Goal: Task Accomplishment & Management: Manage account settings

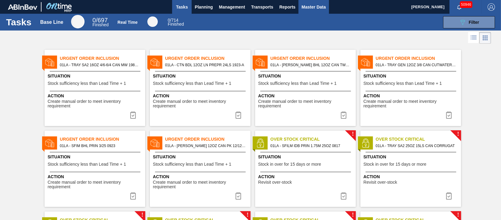
click at [314, 7] on span "Master Data" at bounding box center [314, 6] width 24 height 7
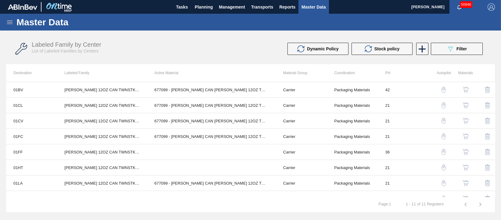
click at [11, 21] on icon at bounding box center [9, 22] width 7 height 7
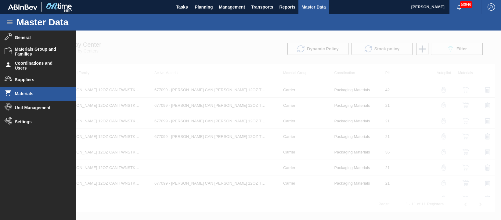
click at [22, 92] on span "Materials" at bounding box center [40, 93] width 50 height 5
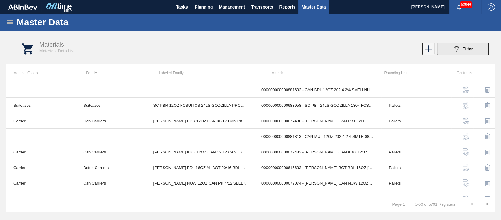
click at [468, 49] on span "Filter" at bounding box center [468, 48] width 10 height 5
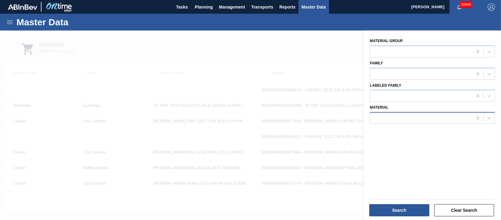
click at [404, 119] on div at bounding box center [421, 118] width 102 height 9
type input "631717"
click at [455, 209] on button "Clear Search" at bounding box center [464, 210] width 60 height 12
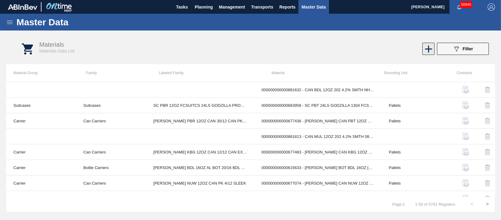
click at [427, 49] on icon at bounding box center [428, 48] width 7 height 7
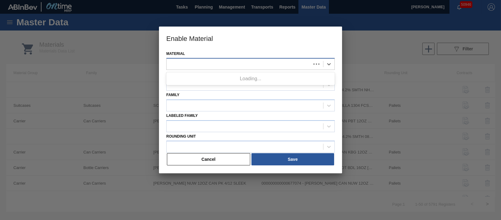
click at [186, 70] on div at bounding box center [250, 64] width 168 height 12
type input "631717"
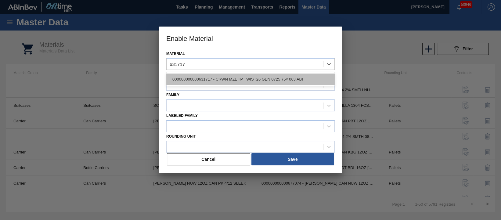
click at [197, 80] on div "000000000000631717 - CRWN MZL TP TWIST26 GEN 0725 75# 063 ABI" at bounding box center [250, 79] width 168 height 11
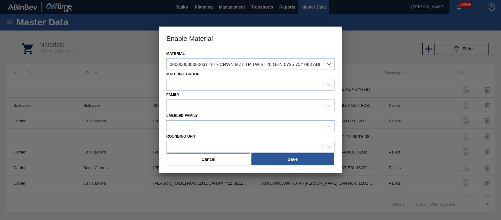
click at [230, 89] on div at bounding box center [245, 85] width 157 height 9
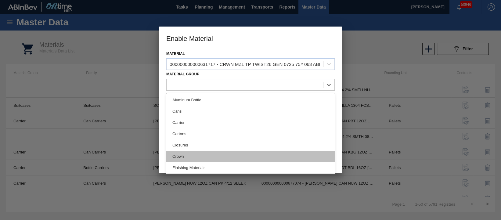
click at [210, 153] on div "Crown" at bounding box center [250, 156] width 168 height 11
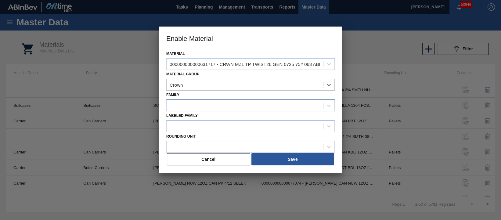
click at [209, 108] on div at bounding box center [245, 105] width 157 height 9
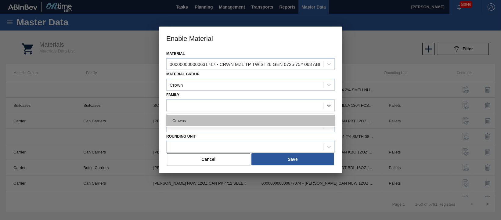
click at [210, 122] on div "Crowns" at bounding box center [250, 120] width 168 height 11
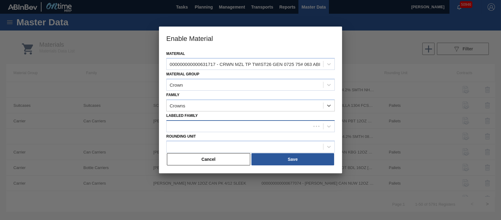
click at [210, 126] on div at bounding box center [239, 126] width 144 height 9
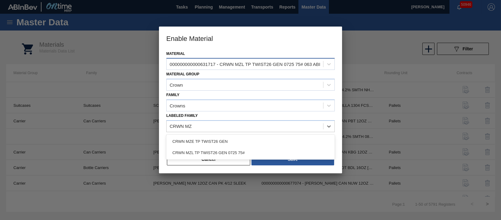
type Family "CRWN MZL"
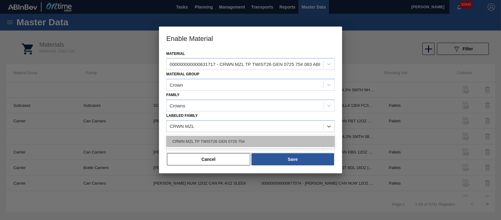
click at [215, 139] on div "CRWN MZL TP TWIST26 GEN 0725 75#" at bounding box center [250, 141] width 168 height 11
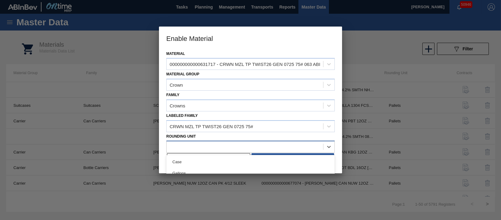
click at [226, 143] on div at bounding box center [245, 147] width 157 height 9
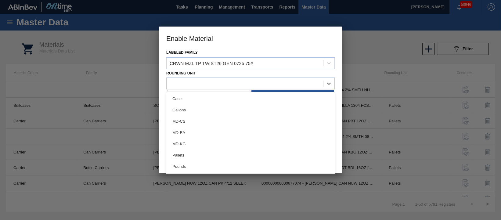
scroll to position [73, 0]
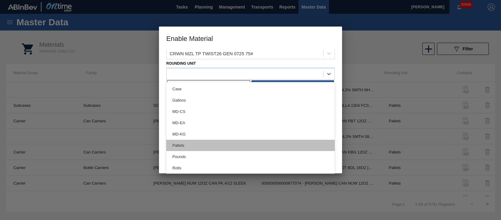
click at [206, 143] on div "Pallets" at bounding box center [250, 145] width 168 height 11
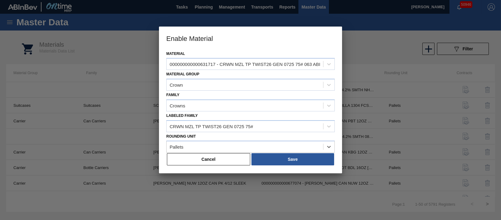
scroll to position [0, 0]
click at [278, 159] on button "Save" at bounding box center [293, 159] width 83 height 12
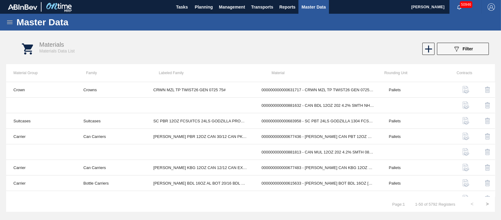
click at [6, 21] on icon at bounding box center [9, 22] width 7 height 7
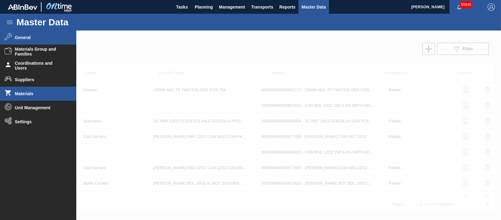
click at [22, 37] on span "General" at bounding box center [40, 37] width 50 height 5
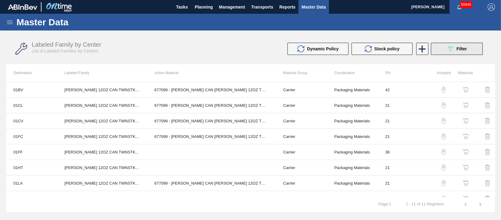
click at [466, 52] on div "089F7B8B-B2A5-4AFE-B5C0-19BA573D28AC Filter" at bounding box center [457, 48] width 20 height 7
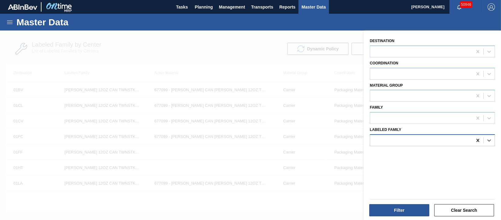
click at [476, 141] on icon at bounding box center [477, 140] width 3 height 3
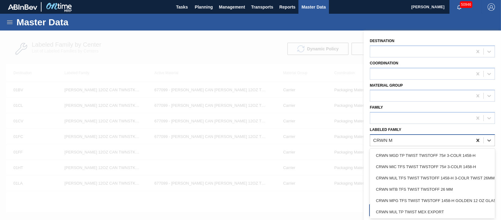
type Family "CRWN MZ"
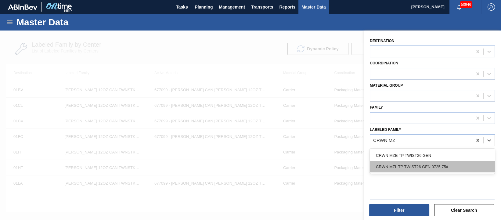
click at [440, 166] on div "CRWN MZL TP TWIST26 GEN 0725 75#" at bounding box center [432, 166] width 125 height 11
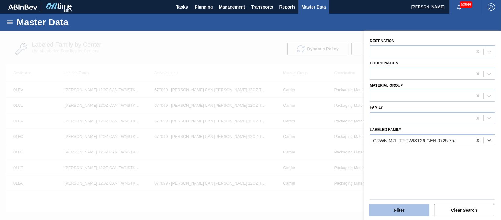
click at [407, 211] on button "Filter" at bounding box center [399, 210] width 60 height 12
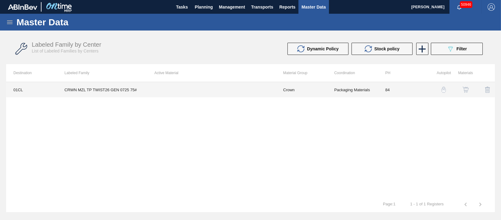
click at [124, 90] on td "CRWN MZL TP TWIST26 GEN 0725 75#" at bounding box center [102, 89] width 90 height 15
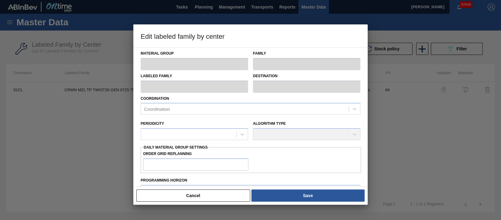
type input "Crown"
type input "Crowns"
type input "CRWN MZL TP TWIST26 GEN 0725 75#"
type input "01CL - Columbus Brewery"
type input "84"
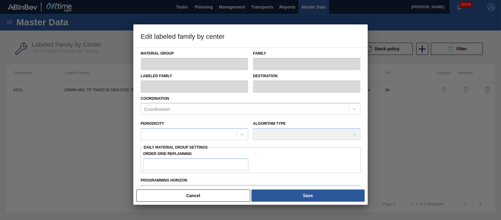
type input "0"
type input "2,940,000"
type input "15"
type input "441,000"
checkbox input "true"
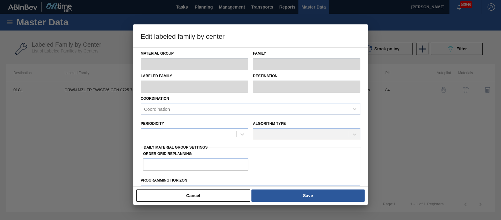
checkbox input "true"
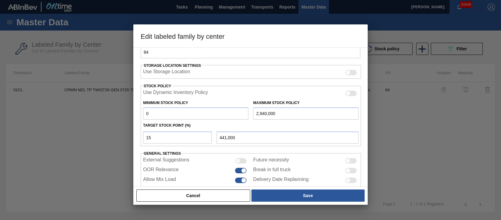
scroll to position [140, 0]
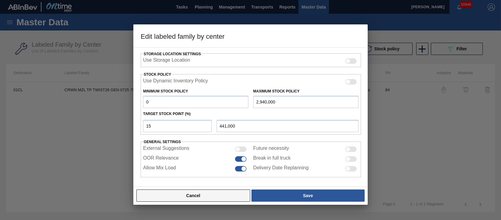
click at [204, 195] on button "Cancel" at bounding box center [193, 196] width 114 height 12
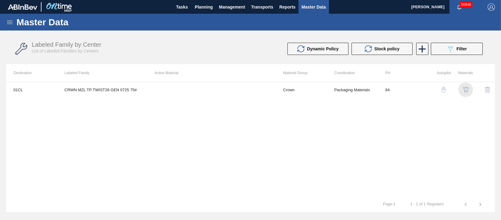
click at [466, 87] on img "button" at bounding box center [466, 90] width 6 height 6
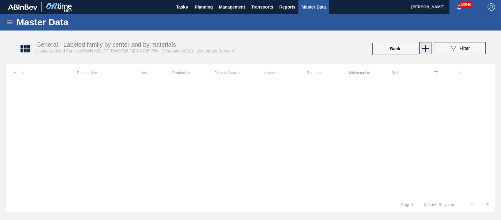
click at [424, 49] on icon at bounding box center [425, 48] width 7 height 7
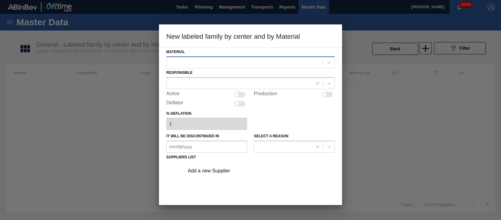
click at [302, 61] on div at bounding box center [245, 62] width 157 height 9
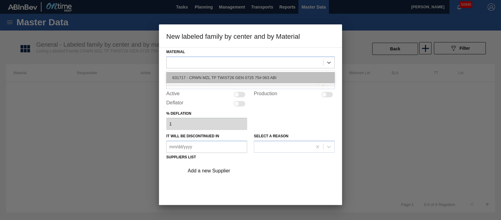
click at [255, 78] on div "631717 - CRWN MZL TP TWIST26 GEN 0725 75# 063 ABI" at bounding box center [250, 77] width 168 height 11
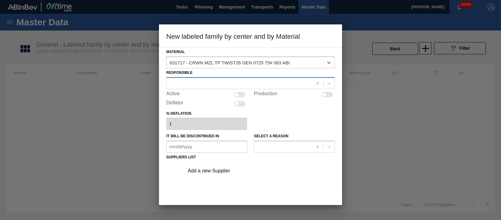
click at [255, 83] on div at bounding box center [240, 83] width 146 height 9
type input "JASMI"
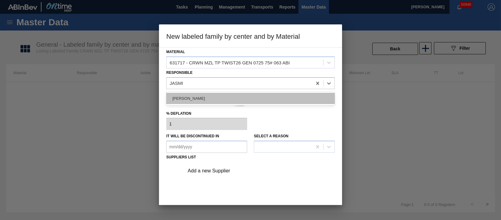
click at [213, 98] on div "Jasmine Brown" at bounding box center [250, 98] width 168 height 11
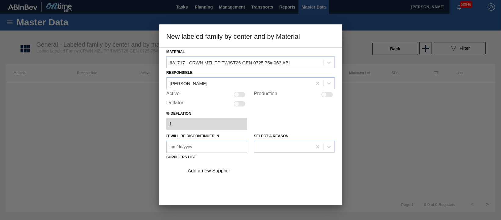
click at [243, 93] on div at bounding box center [240, 94] width 12 height 5
checkbox input "true"
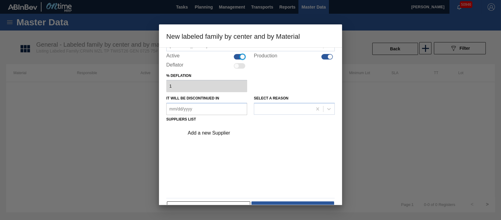
click at [221, 132] on div "Add a new Supplier" at bounding box center [248, 132] width 120 height 5
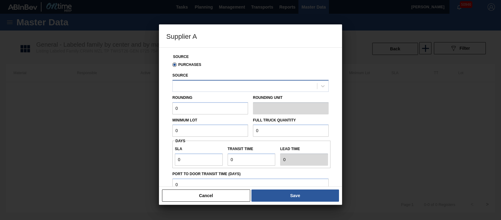
click at [219, 87] on div at bounding box center [245, 85] width 144 height 9
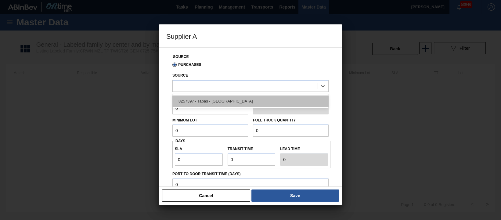
click at [218, 99] on div "8257397 - Tapas - Zacatecas" at bounding box center [250, 101] width 156 height 11
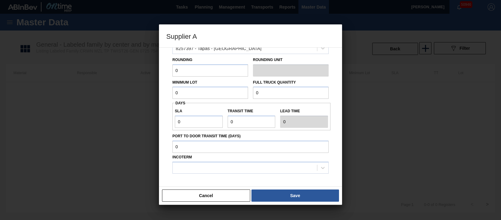
click at [203, 73] on input "0" at bounding box center [210, 70] width 76 height 12
drag, startPoint x: 203, startPoint y: 73, endPoint x: 159, endPoint y: 74, distance: 44.3
click at [159, 74] on div "Source Purchases Source 8257397 - Tapas - Zacatecas Rounding 0 Rounding Unit Mi…" at bounding box center [250, 116] width 183 height 139
type input "420,000"
click at [259, 92] on input "0" at bounding box center [291, 93] width 76 height 12
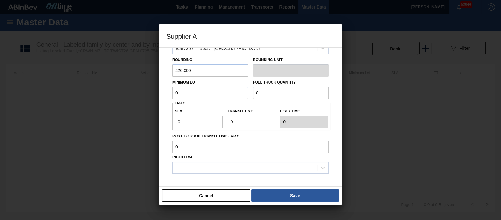
click at [275, 92] on input "0" at bounding box center [291, 93] width 76 height 12
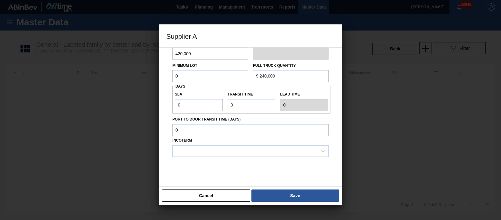
scroll to position [63, 0]
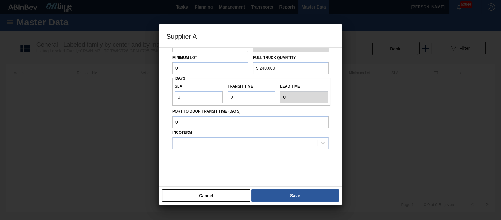
type input "9,240,000"
drag, startPoint x: 186, startPoint y: 96, endPoint x: 174, endPoint y: 96, distance: 12.2
click at [174, 96] on div "SLA 0" at bounding box center [198, 92] width 53 height 21
type input "2"
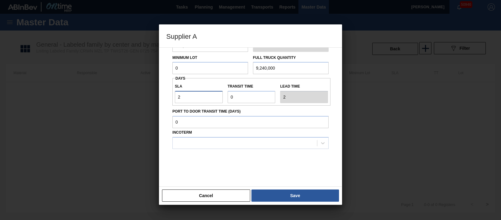
type input "28"
type input "7"
type input "35"
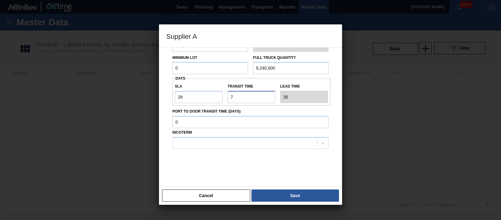
type input "7"
click at [216, 142] on div at bounding box center [245, 143] width 144 height 9
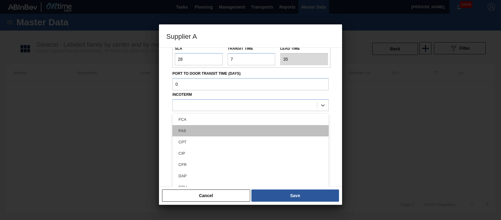
scroll to position [0, 0]
click at [202, 131] on div "FOB" at bounding box center [250, 131] width 156 height 11
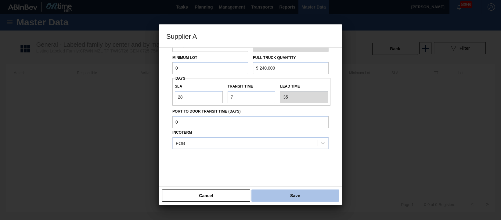
click at [287, 193] on button "Save" at bounding box center [296, 196] width 88 height 12
type input "Pallets"
click at [304, 194] on button "Save" at bounding box center [296, 196] width 88 height 12
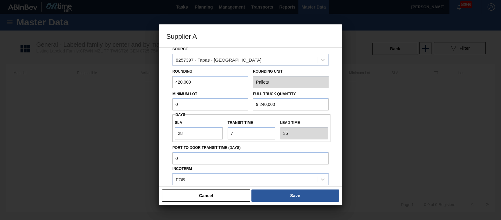
scroll to position [38, 0]
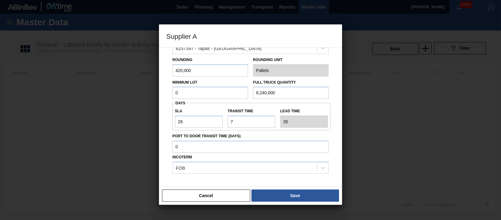
drag, startPoint x: 194, startPoint y: 70, endPoint x: 162, endPoint y: 68, distance: 32.1
click at [162, 68] on div "Source Purchases Source 8257397 - Tapas - Zacatecas Rounding 420,000 Rounding U…" at bounding box center [250, 116] width 183 height 139
type input "1"
drag, startPoint x: 277, startPoint y: 93, endPoint x: 236, endPoint y: 90, distance: 41.0
click at [236, 90] on div "Minimum Lot 0 Full Truck Quantity 9,240,000" at bounding box center [250, 88] width 161 height 23
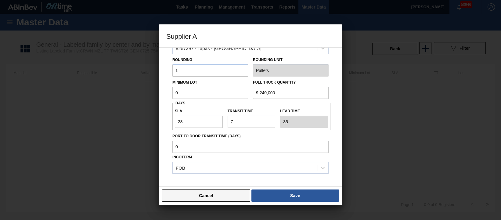
click at [217, 194] on button "Cancel" at bounding box center [206, 196] width 88 height 12
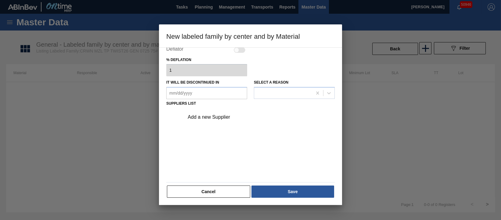
scroll to position [54, 0]
click at [199, 192] on button "Cancel" at bounding box center [208, 191] width 83 height 12
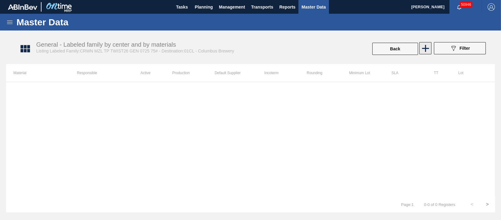
click at [425, 47] on icon at bounding box center [425, 48] width 7 height 7
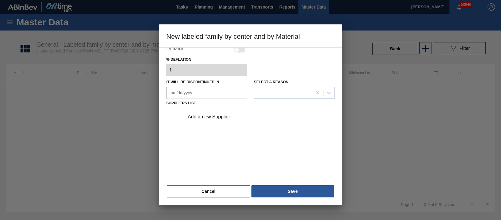
click at [222, 115] on div "Add a new Supplier" at bounding box center [248, 116] width 120 height 5
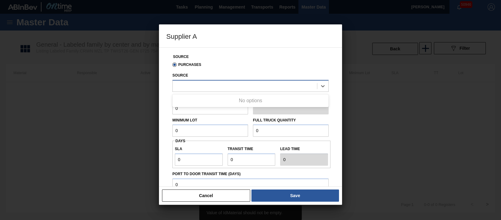
click at [234, 82] on div at bounding box center [245, 85] width 144 height 9
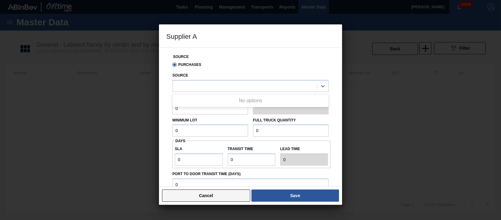
click at [218, 196] on button "Cancel" at bounding box center [206, 196] width 88 height 12
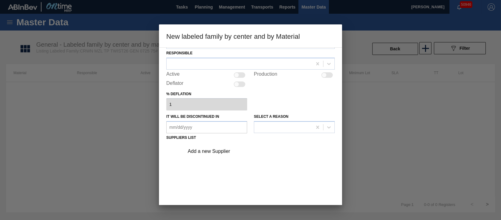
scroll to position [0, 0]
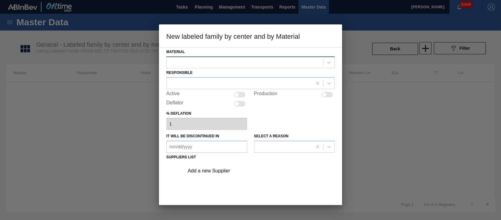
click at [211, 62] on div at bounding box center [245, 62] width 157 height 9
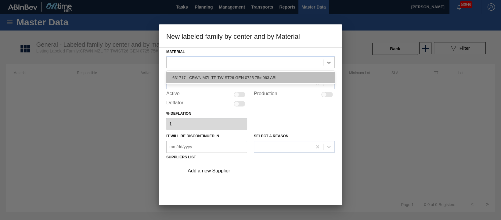
click at [212, 77] on div "631717 - CRWN MZL TP TWIST26 GEN 0725 75# 063 ABI" at bounding box center [250, 77] width 168 height 11
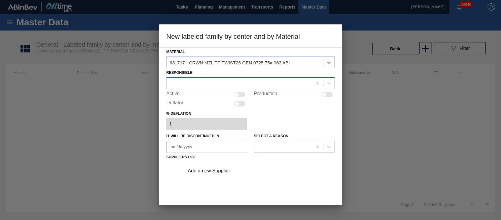
click at [212, 83] on div at bounding box center [240, 83] width 146 height 9
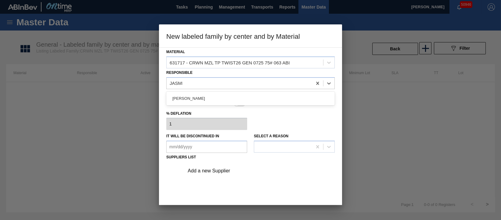
type input "JASMIN"
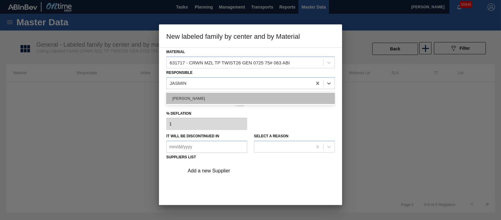
click at [202, 99] on div "Jasmine Brown" at bounding box center [250, 98] width 168 height 11
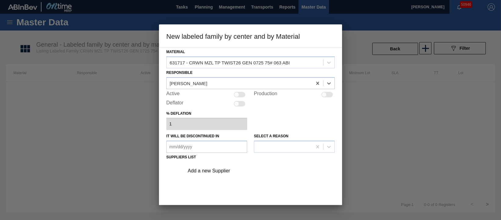
click at [241, 97] on div "Active" at bounding box center [206, 94] width 81 height 7
click at [244, 94] on div at bounding box center [240, 94] width 12 height 5
checkbox input "true"
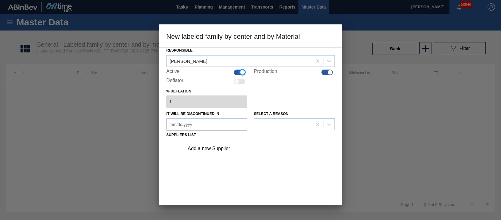
scroll to position [38, 0]
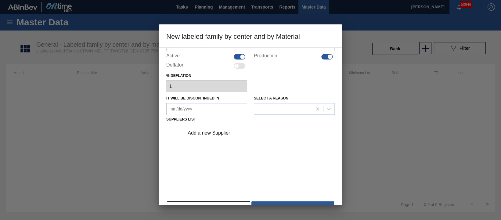
click at [215, 134] on div "Add a new Supplier" at bounding box center [248, 132] width 120 height 5
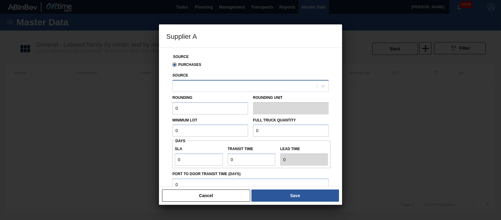
click at [204, 88] on div at bounding box center [245, 85] width 144 height 9
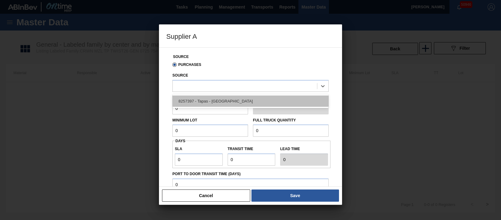
click at [229, 101] on div "8257397 - Tapas - Zacatecas" at bounding box center [250, 101] width 156 height 11
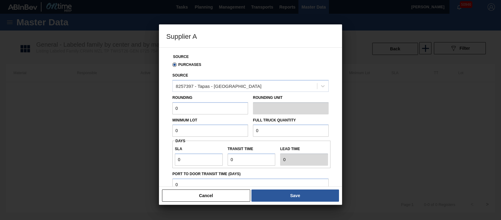
click at [193, 108] on input "0" at bounding box center [210, 108] width 76 height 12
click at [272, 100] on label "Rounding Unit" at bounding box center [291, 97] width 76 height 9
click at [207, 197] on button "Cancel" at bounding box center [206, 196] width 88 height 12
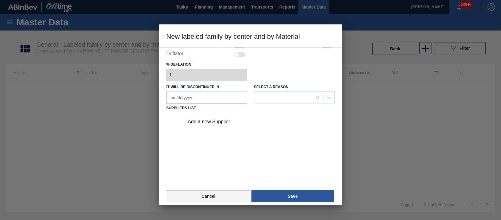
scroll to position [54, 0]
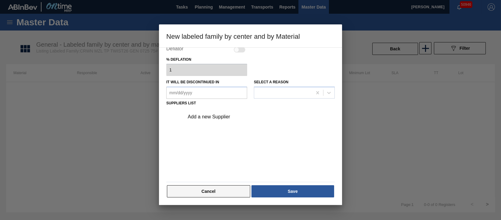
click at [204, 190] on button "Cancel" at bounding box center [208, 191] width 83 height 12
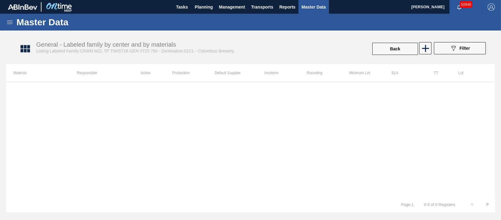
click at [9, 22] on icon at bounding box center [9, 22] width 5 height 4
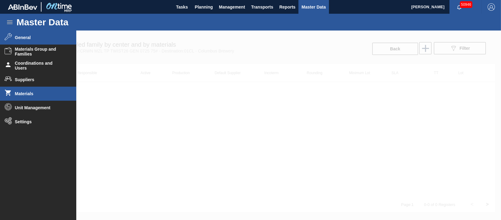
click at [30, 94] on span "Materials" at bounding box center [40, 93] width 50 height 5
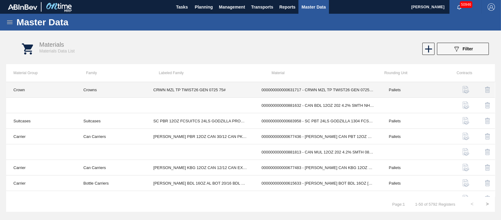
click at [320, 88] on td "000000000000631717 - CRWN MZL TP TWIST26 GEN 0725 75# 063 ABI" at bounding box center [317, 90] width 127 height 16
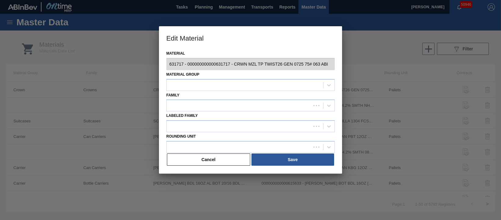
type input "631717 - 000000000000631717 - CRWN MZL TP TWIST26 GEN 0725 75# 063 ABI"
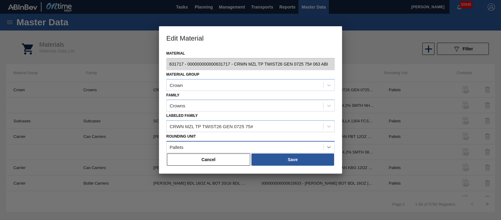
click at [328, 144] on div at bounding box center [329, 147] width 11 height 11
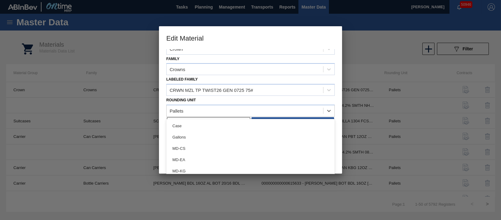
scroll to position [73, 0]
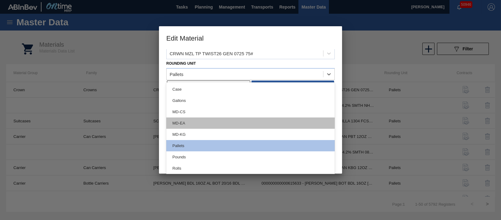
click at [230, 120] on div "MD-EA" at bounding box center [250, 123] width 168 height 11
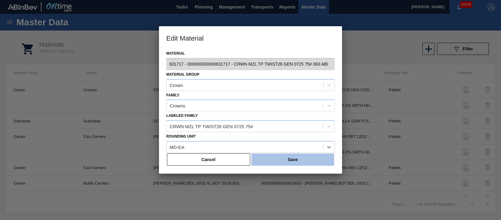
click at [295, 158] on button "Save" at bounding box center [293, 160] width 83 height 12
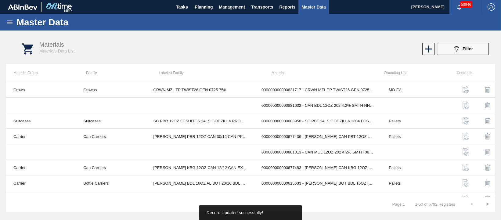
click at [9, 21] on icon at bounding box center [9, 22] width 7 height 7
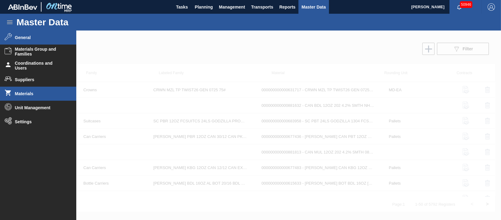
click at [33, 38] on span "General" at bounding box center [40, 37] width 50 height 5
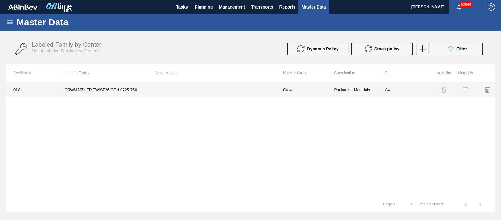
click at [143, 87] on td "CRWN MZL TP TWIST26 GEN 0725 75#" at bounding box center [102, 89] width 90 height 15
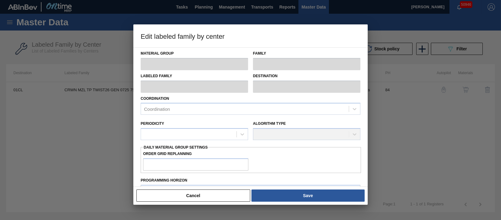
type input "Crown"
type input "Crowns"
type input "CRWN MZL TP TWIST26 GEN 0725 75#"
type input "01CL - Columbus Brewery"
type input "84"
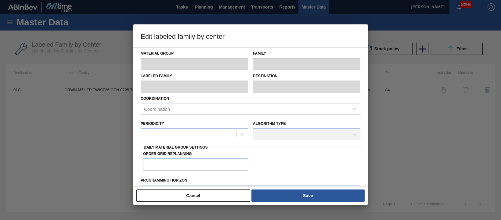
type input "0"
type input "2,940,000"
type input "15"
type input "441,000"
checkbox input "true"
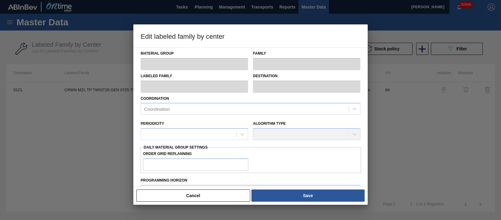
checkbox input "true"
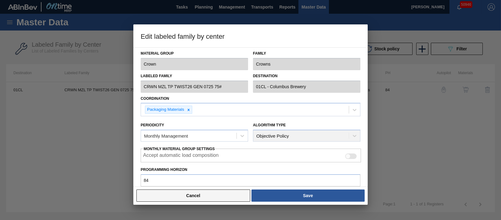
click at [216, 195] on button "Cancel" at bounding box center [193, 196] width 114 height 12
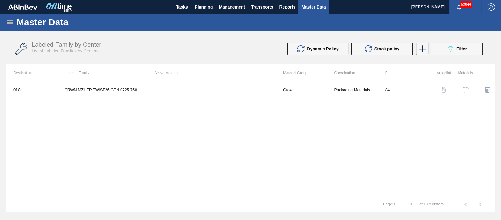
click at [467, 89] on img "button" at bounding box center [466, 90] width 6 height 6
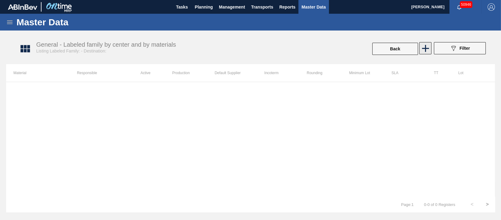
click at [424, 49] on icon at bounding box center [426, 48] width 12 height 12
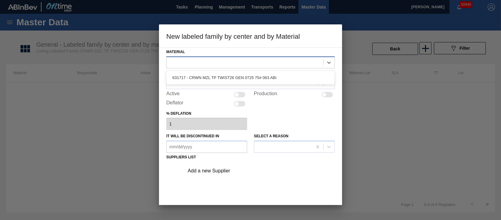
click at [243, 64] on div at bounding box center [245, 62] width 157 height 9
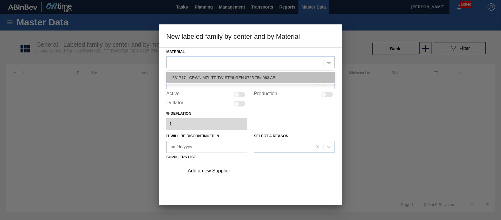
click at [240, 77] on div "631717 - CRWN MZL TP TWIST26 GEN 0725 75# 063 ABI" at bounding box center [250, 77] width 168 height 11
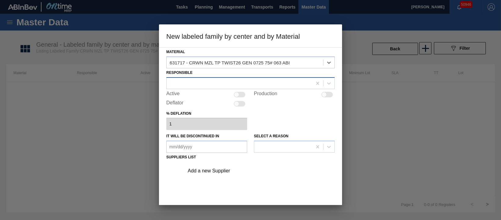
click at [237, 83] on div at bounding box center [240, 83] width 146 height 9
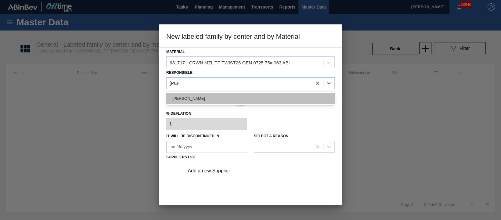
type input "JASM"
click at [209, 97] on div "Jasmine Brown" at bounding box center [250, 98] width 168 height 11
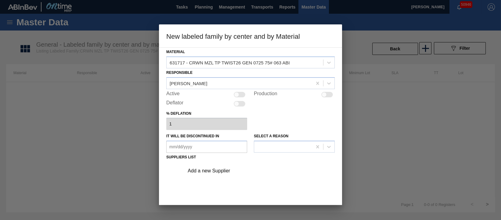
click at [239, 93] on div at bounding box center [240, 94] width 12 height 5
checkbox input "true"
click at [219, 174] on div "Add a new Supplier" at bounding box center [258, 170] width 154 height 15
click at [219, 172] on div "Add a new Supplier" at bounding box center [248, 170] width 120 height 5
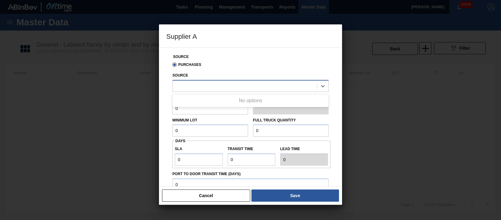
click at [235, 88] on div at bounding box center [245, 85] width 144 height 9
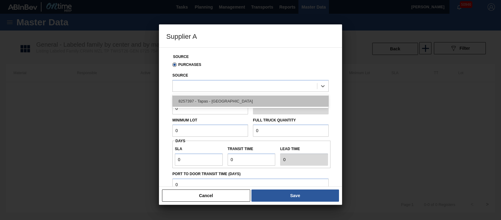
click at [229, 101] on div "8257397 - Tapas - Zacatecas" at bounding box center [250, 101] width 156 height 11
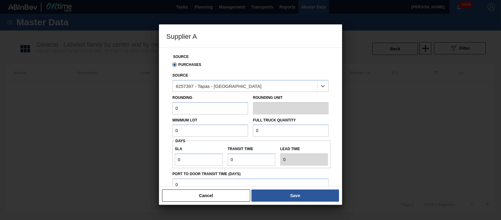
click at [217, 111] on input "0" at bounding box center [210, 108] width 76 height 12
type input "420,000"
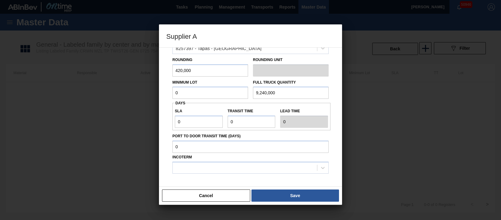
type input "9,240,000"
drag, startPoint x: 184, startPoint y: 118, endPoint x: 168, endPoint y: 120, distance: 15.6
click at [168, 120] on div "Source Purchases Source 8257397 - Tapas - Zacatecas Rounding 420,000 Rounding U…" at bounding box center [250, 107] width 168 height 194
type input "2"
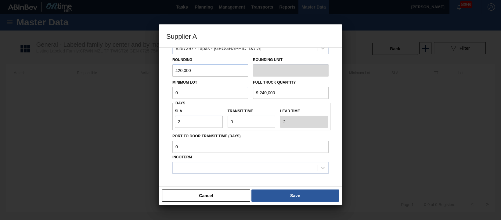
type input "28"
type input "7"
type input "35"
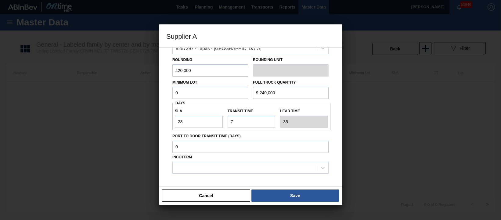
type input "7"
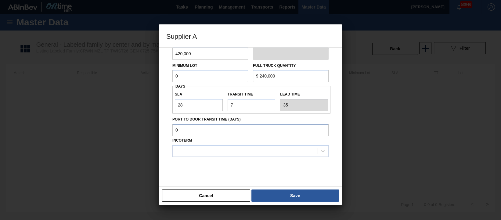
scroll to position [63, 0]
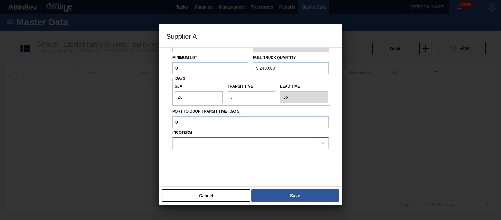
click at [221, 144] on div at bounding box center [245, 143] width 144 height 9
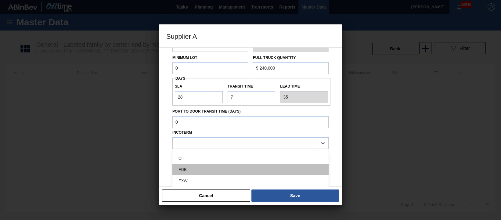
click at [221, 170] on div "FOB" at bounding box center [250, 169] width 156 height 11
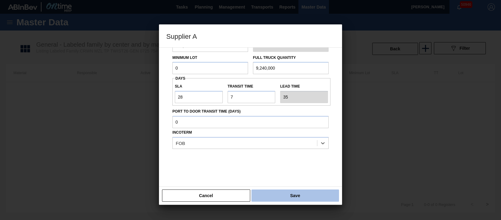
click at [304, 197] on button "Save" at bounding box center [296, 196] width 88 height 12
type input "MD-EA"
click at [306, 197] on button "Save" at bounding box center [296, 196] width 88 height 12
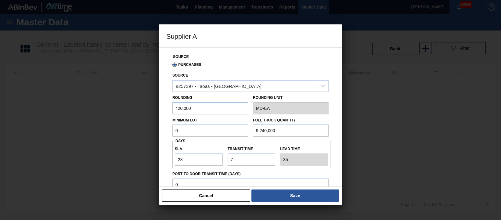
scroll to position [0, 0]
click at [163, 128] on div "Source Purchases Source 8257397 - Tapas - Zacatecas Rounding 420,000 Rounding U…" at bounding box center [250, 116] width 183 height 139
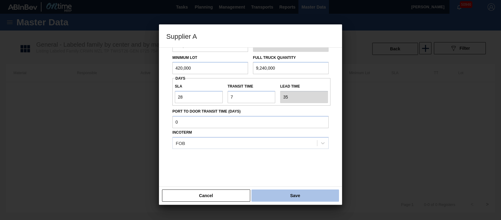
type input "420,000"
click at [295, 197] on button "Save" at bounding box center [296, 196] width 88 height 12
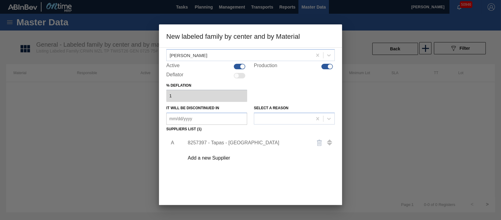
scroll to position [54, 0]
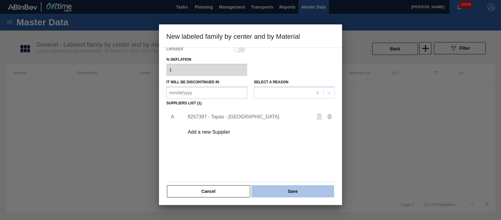
click at [282, 191] on button "Save" at bounding box center [293, 191] width 83 height 12
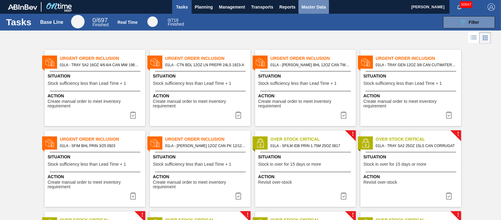
click at [319, 9] on span "Master Data" at bounding box center [314, 6] width 24 height 7
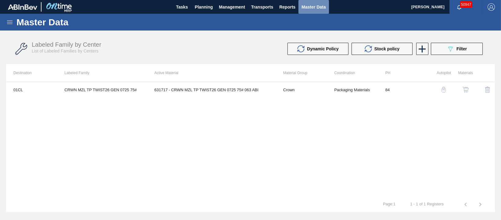
click at [311, 6] on span "Master Data" at bounding box center [314, 6] width 24 height 7
click at [10, 19] on icon at bounding box center [9, 22] width 7 height 7
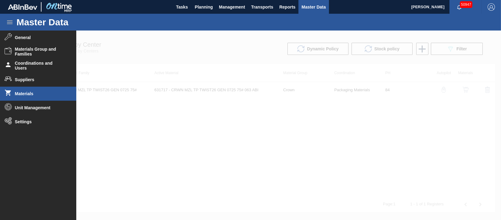
click at [23, 94] on span "Materials" at bounding box center [40, 93] width 50 height 5
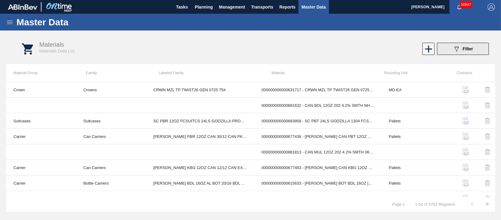
click at [452, 51] on button "089F7B8B-B2A5-4AFE-B5C0-19BA573D28AC Filter" at bounding box center [463, 49] width 52 height 12
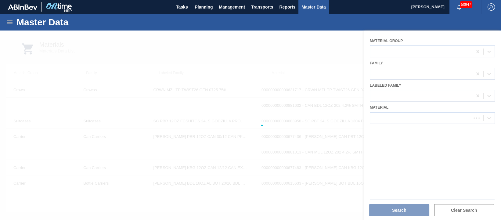
click at [403, 119] on div at bounding box center [250, 126] width 501 height 190
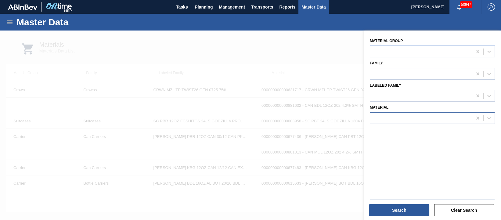
click at [406, 120] on div at bounding box center [421, 118] width 102 height 9
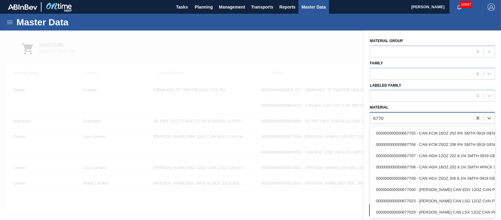
type input "677099"
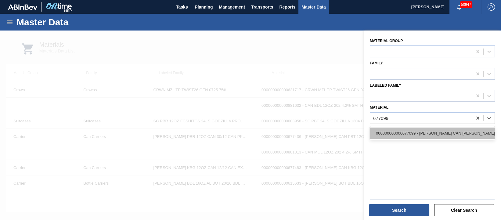
click at [421, 132] on div "000000000000677099 - [PERSON_NAME] CAN [PERSON_NAME] 12OZ TWNSTK 30/12 CAN 0724" at bounding box center [432, 133] width 125 height 11
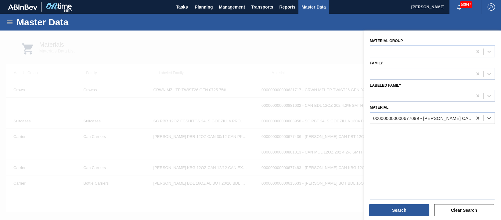
click at [7, 24] on icon at bounding box center [9, 22] width 7 height 7
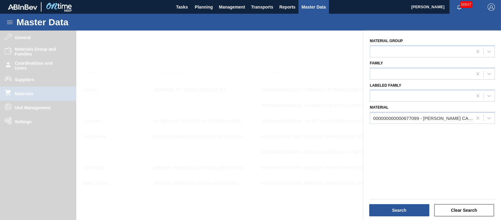
click at [18, 40] on div at bounding box center [250, 141] width 501 height 220
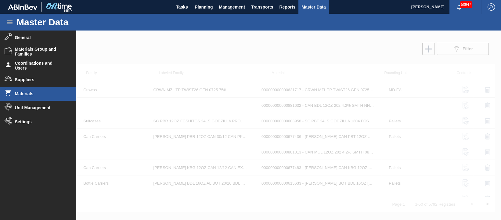
click at [21, 39] on span "General" at bounding box center [40, 37] width 50 height 5
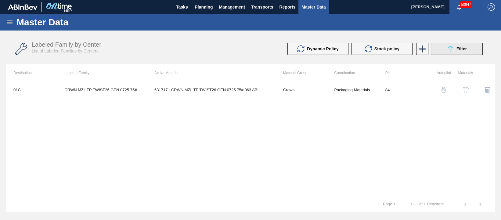
click at [458, 51] on div "089F7B8B-B2A5-4AFE-B5C0-19BA573D28AC Filter" at bounding box center [457, 48] width 20 height 7
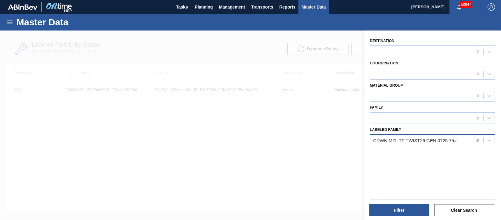
click at [476, 139] on icon at bounding box center [478, 140] width 6 height 6
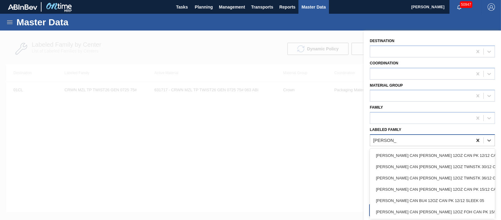
type Family "[PERSON_NAME] can [PERSON_NAME]"
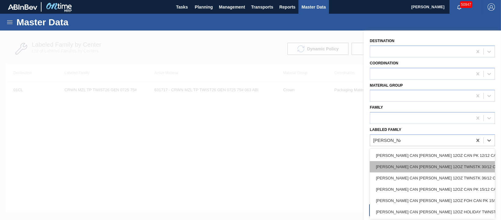
click at [467, 165] on div "[PERSON_NAME] CAN [PERSON_NAME] 12OZ TWNSTK 30/12 CAN 0923" at bounding box center [432, 166] width 125 height 11
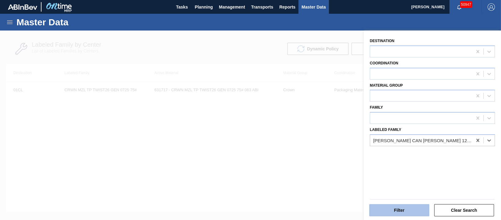
click at [408, 210] on button "Filter" at bounding box center [399, 210] width 60 height 12
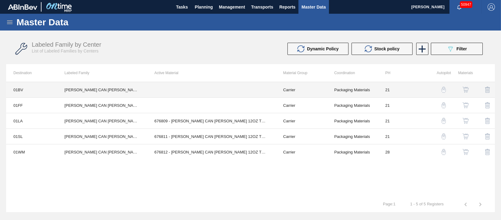
click at [212, 92] on td at bounding box center [211, 90] width 129 height 16
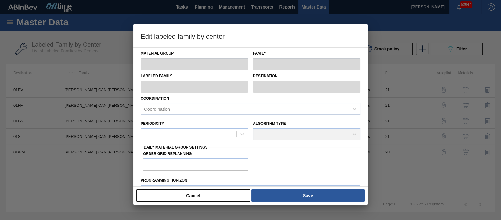
type input "Carrier"
type input "Can Carriers"
type input "[PERSON_NAME] CAN [PERSON_NAME] 12OZ TWNSTK 30/12 CAN 0923"
type input "01BV - [GEOGRAPHIC_DATA] Brewery"
type input "21"
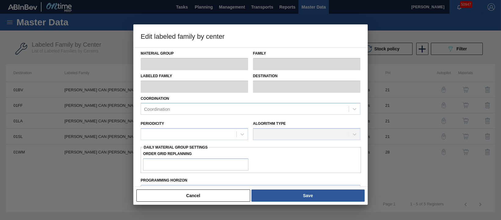
type input "9,600"
type input "35,200"
type input "0"
type input "9,600"
checkbox input "true"
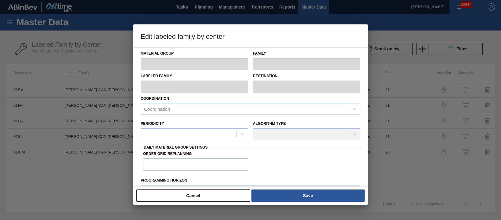
checkbox input "true"
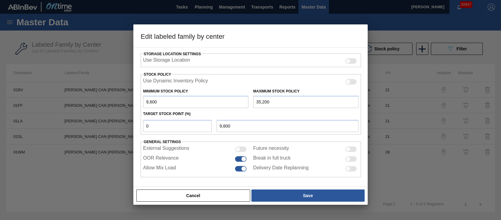
scroll to position [140, 0]
click at [229, 197] on button "Cancel" at bounding box center [193, 196] width 114 height 12
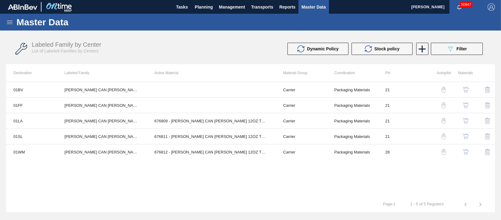
click at [467, 89] on img "button" at bounding box center [466, 90] width 6 height 6
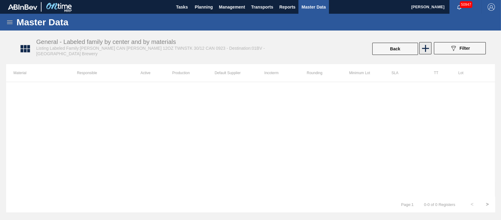
click at [427, 49] on icon at bounding box center [426, 48] width 12 height 12
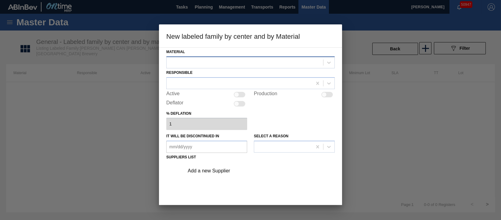
click at [220, 62] on div at bounding box center [245, 62] width 157 height 9
type input "677099"
click at [396, 104] on div at bounding box center [250, 110] width 501 height 220
click at [90, 153] on div at bounding box center [250, 110] width 501 height 220
click at [58, 107] on div at bounding box center [250, 110] width 501 height 220
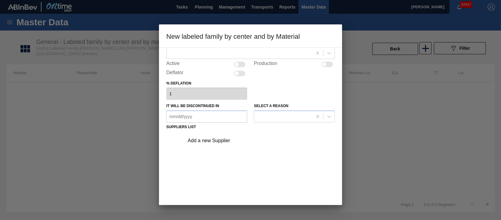
scroll to position [54, 0]
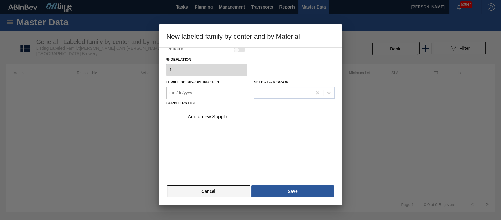
click at [217, 190] on button "Cancel" at bounding box center [208, 191] width 83 height 12
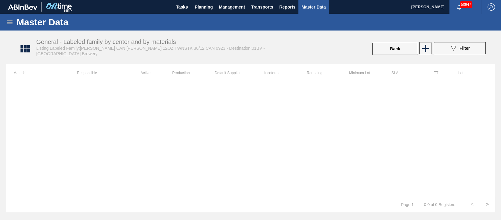
click at [9, 21] on icon at bounding box center [9, 22] width 7 height 7
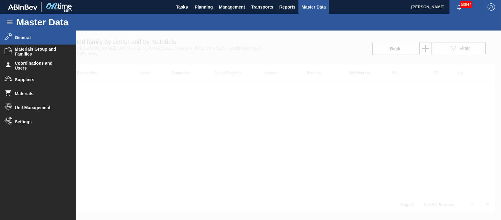
click at [20, 38] on span "General" at bounding box center [40, 37] width 50 height 5
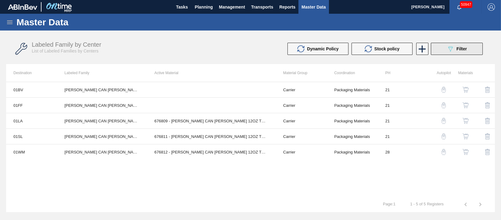
click at [454, 52] on div "089F7B8B-B2A5-4AFE-B5C0-19BA573D28AC Filter" at bounding box center [457, 48] width 20 height 7
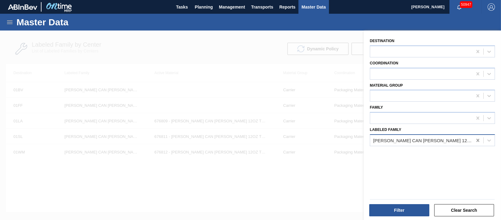
click at [476, 140] on icon at bounding box center [478, 140] width 6 height 6
paste Family "[PERSON_NAME] CAN [PERSON_NAME] 12OZ TWNSTK 30/12 CAN 0724"
type Family "[PERSON_NAME] CAN [PERSON_NAME] 12OZ TWNSTK 30/12 CAN 0724"
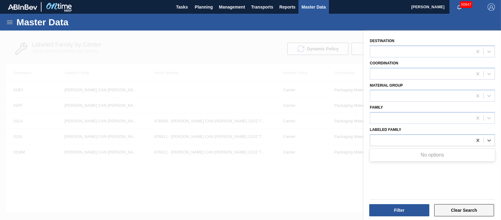
scroll to position [0, 0]
click at [454, 208] on button "Clear Search" at bounding box center [464, 210] width 60 height 12
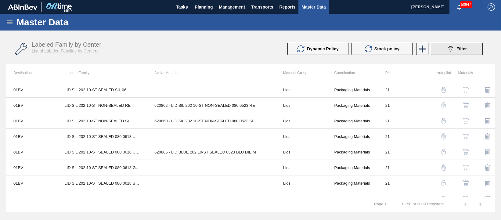
click at [459, 52] on button "089F7B8B-B2A5-4AFE-B5C0-19BA573D28AC Filter" at bounding box center [457, 49] width 52 height 12
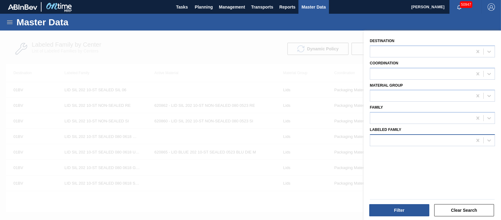
click at [443, 139] on div at bounding box center [421, 140] width 102 height 9
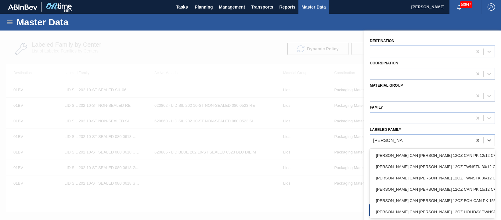
type Family "[PERSON_NAME] can [PERSON_NAME] 1"
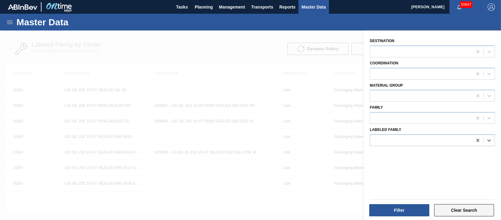
click at [458, 209] on button "Clear Search" at bounding box center [464, 210] width 60 height 12
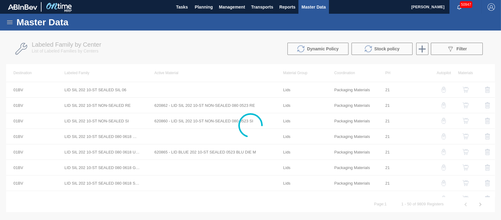
click at [13, 24] on icon at bounding box center [9, 22] width 7 height 7
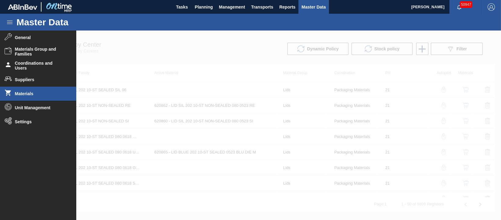
click at [40, 92] on span "Materials" at bounding box center [40, 93] width 50 height 5
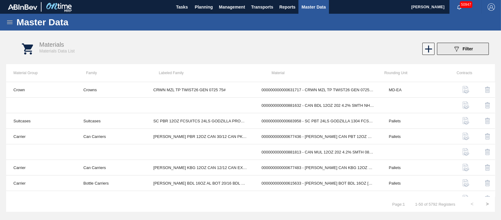
click at [475, 46] on button "089F7B8B-B2A5-4AFE-B5C0-19BA573D28AC Filter" at bounding box center [463, 49] width 52 height 12
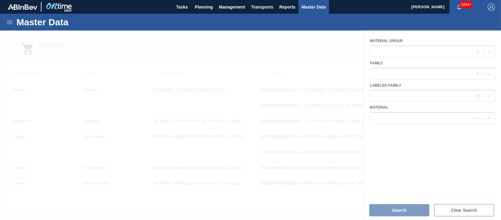
click at [429, 117] on div at bounding box center [250, 126] width 501 height 190
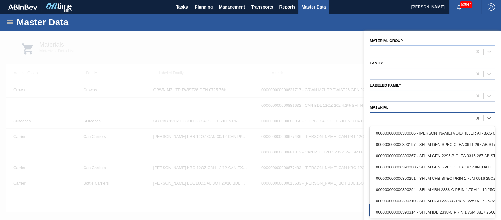
click at [429, 118] on div at bounding box center [421, 118] width 102 height 9
type input "677099"
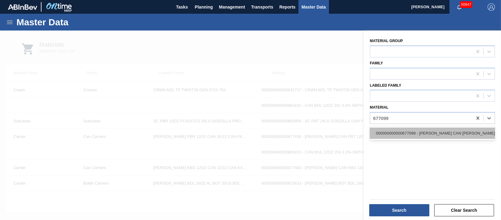
click at [416, 134] on div "000000000000677099 - [PERSON_NAME] CAN [PERSON_NAME] 12OZ TWNSTK 30/12 CAN 0724" at bounding box center [432, 133] width 125 height 11
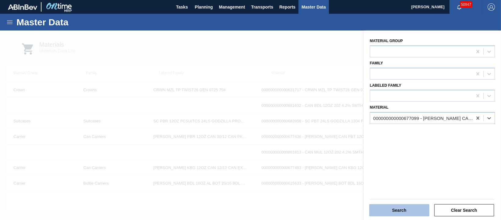
click at [403, 210] on button "Search" at bounding box center [399, 210] width 60 height 12
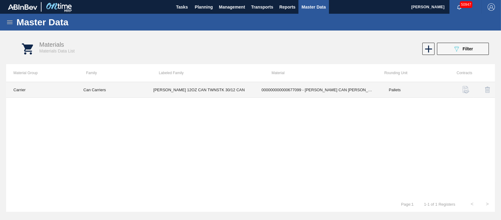
click at [313, 87] on td "000000000000677099 - [PERSON_NAME] CAN [PERSON_NAME] 12OZ TWNSTK 30/12 CAN 0724" at bounding box center [317, 90] width 127 height 16
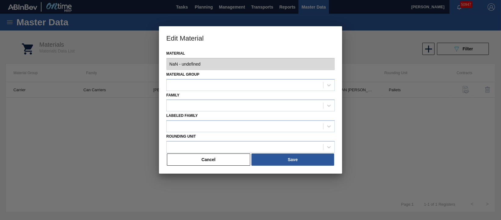
type input "677099 - 000000000000677099 - [PERSON_NAME] CAN [PERSON_NAME] 12OZ TWNSTK 30/12…"
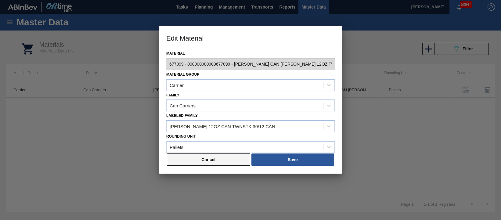
click at [221, 160] on button "Cancel" at bounding box center [208, 160] width 83 height 12
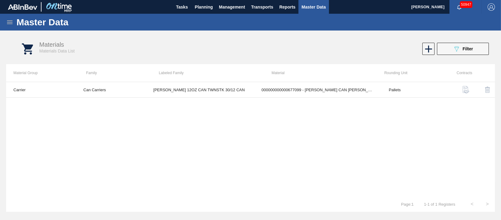
click at [11, 21] on icon at bounding box center [9, 22] width 5 height 4
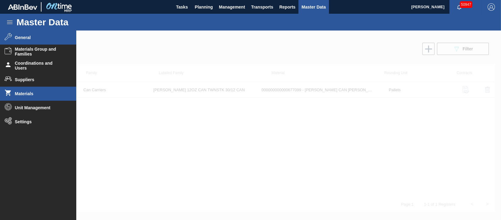
click at [30, 40] on li "General" at bounding box center [38, 38] width 76 height 14
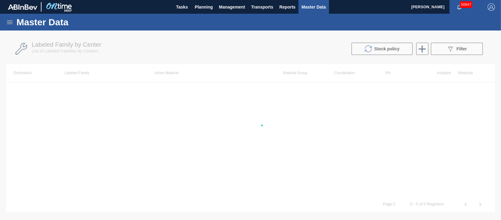
click at [11, 21] on icon at bounding box center [9, 22] width 7 height 7
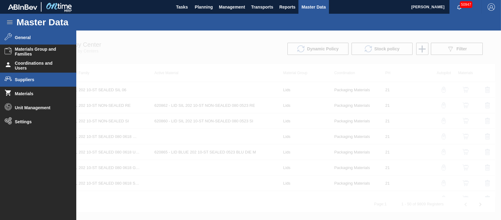
click at [28, 79] on span "Suppliers" at bounding box center [40, 79] width 50 height 5
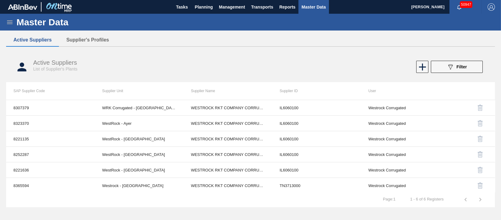
click at [9, 21] on icon at bounding box center [9, 22] width 7 height 7
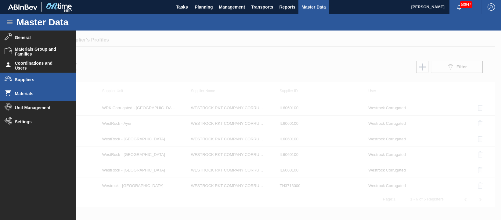
click at [34, 92] on span "Materials" at bounding box center [40, 93] width 50 height 5
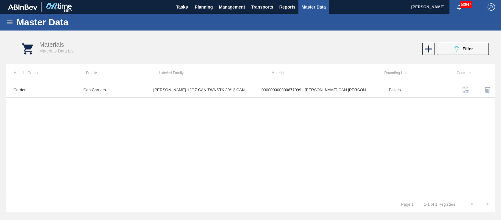
click at [9, 21] on icon at bounding box center [9, 22] width 5 height 4
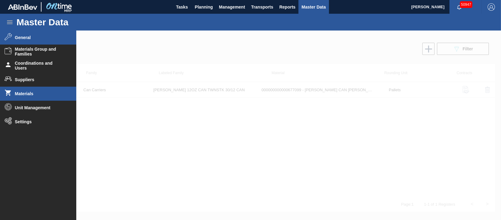
click at [21, 39] on span "General" at bounding box center [40, 37] width 50 height 5
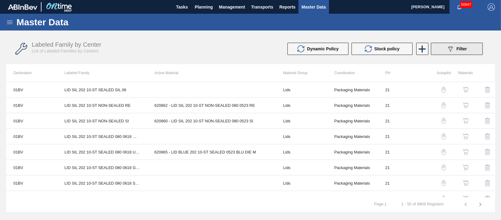
click at [456, 52] on div "089F7B8B-B2A5-4AFE-B5C0-19BA573D28AC Filter" at bounding box center [457, 48] width 20 height 7
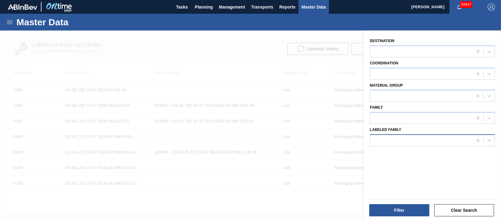
click at [428, 140] on div at bounding box center [421, 140] width 102 height 9
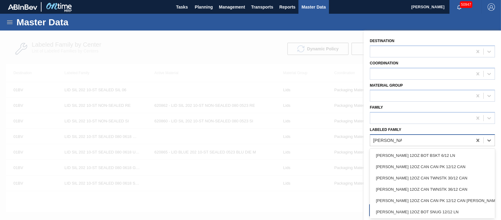
type Family "[PERSON_NAME] 12oz"
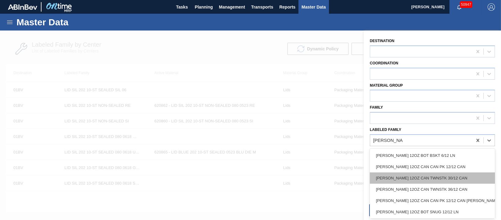
click at [436, 178] on div "[PERSON_NAME] 12OZ CAN TWNSTK 30/12 CAN" at bounding box center [432, 177] width 125 height 11
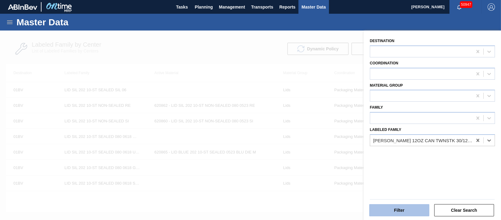
click at [411, 208] on button "Filter" at bounding box center [399, 210] width 60 height 12
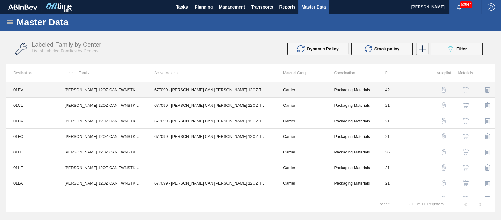
click at [242, 88] on td "677099 - [PERSON_NAME] CAN [PERSON_NAME] 12OZ TWNSTK 30/12 CAN 0724" at bounding box center [211, 90] width 129 height 16
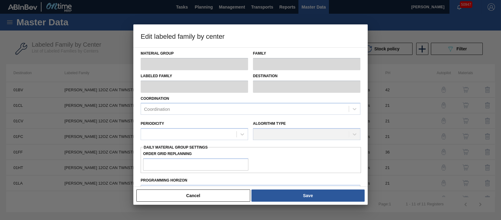
type input "Carrier"
type input "Can Carriers"
type input "[PERSON_NAME] 12OZ CAN TWNSTK 30/12 CAN"
type input "01BV - [GEOGRAPHIC_DATA] Brewery"
type input "42"
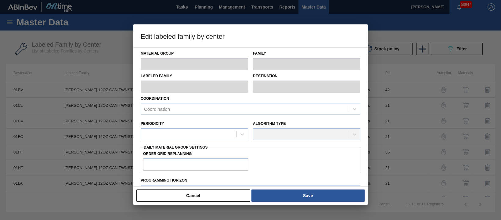
type input "3,200"
type input "391,375"
type input "2"
type input "10,964"
checkbox input "true"
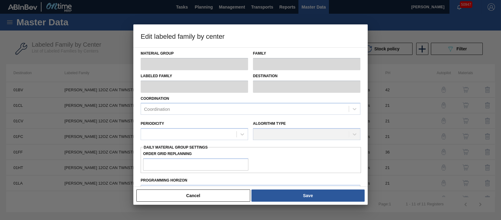
checkbox input "true"
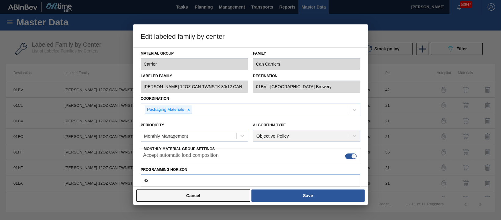
click at [197, 197] on button "Cancel" at bounding box center [193, 196] width 114 height 12
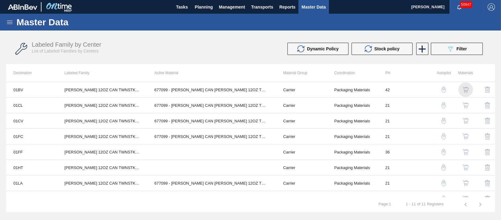
click at [464, 91] on img "button" at bounding box center [466, 90] width 6 height 6
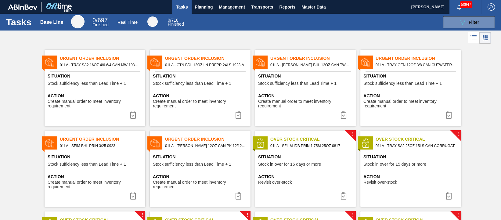
drag, startPoint x: 379, startPoint y: 42, endPoint x: 431, endPoint y: 28, distance: 53.5
click at [379, 42] on div at bounding box center [250, 38] width 501 height 15
click at [461, 23] on icon at bounding box center [463, 22] width 5 height 5
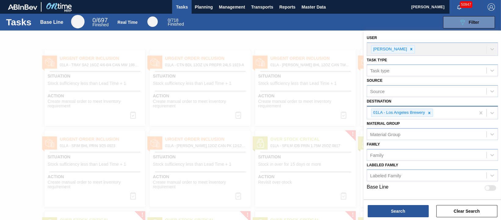
click at [431, 113] on icon at bounding box center [429, 113] width 4 height 4
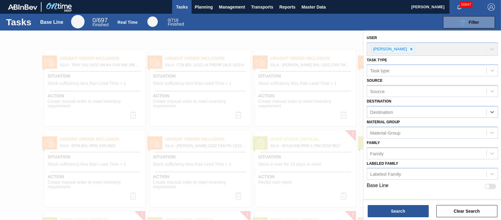
click at [264, 43] on div at bounding box center [250, 141] width 501 height 220
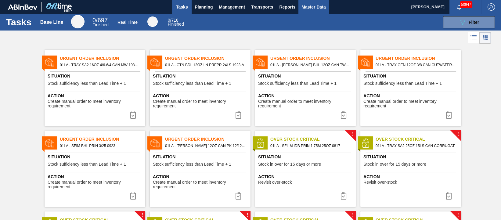
click at [318, 9] on span "Master Data" at bounding box center [314, 6] width 24 height 7
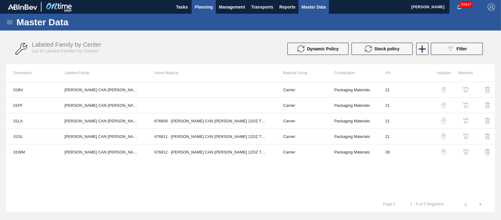
click at [209, 7] on span "Planning" at bounding box center [204, 6] width 18 height 7
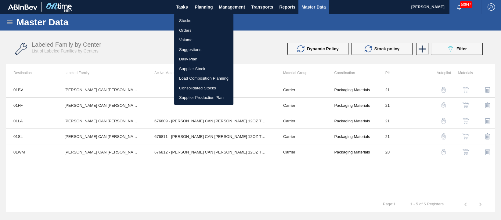
click at [205, 18] on li "Stocks" at bounding box center [203, 21] width 59 height 10
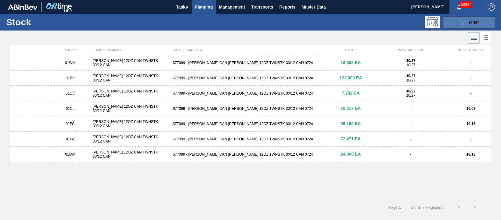
click at [471, 24] on span "Filter" at bounding box center [474, 22] width 10 height 5
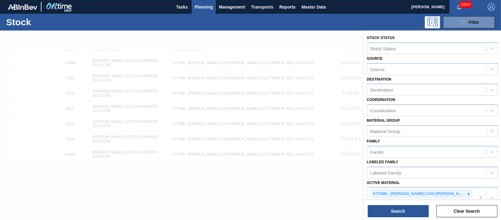
drag, startPoint x: 254, startPoint y: 148, endPoint x: 252, endPoint y: 151, distance: 3.7
click at [254, 148] on div at bounding box center [250, 141] width 501 height 220
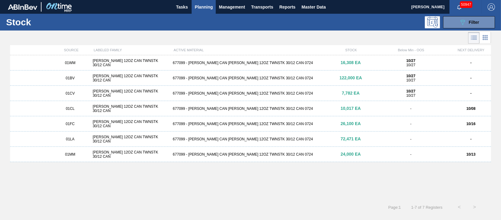
click at [243, 79] on div "677099 - [PERSON_NAME] CAN [PERSON_NAME] 12OZ TWNSTK 30/12 CAN 0724" at bounding box center [250, 78] width 160 height 4
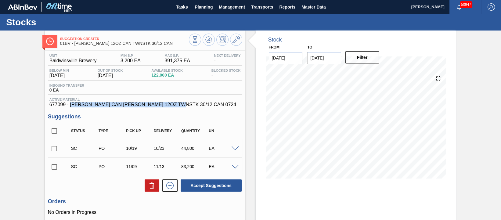
drag, startPoint x: 182, startPoint y: 107, endPoint x: 71, endPoint y: 107, distance: 110.5
click at [71, 107] on span "677099 - [PERSON_NAME] CAN [PERSON_NAME] 12OZ TWNSTK 30/12 CAN 0724" at bounding box center [144, 104] width 191 height 5
copy span "[PERSON_NAME] CAN [PERSON_NAME] 12OZ TWNSTK 30/12 CAN 0724"
click at [14, 117] on div "Suggestion Created 01BV - CARR BUD 12OZ CAN TWNSTK 30/12 CAN Unit Baldwinsville…" at bounding box center [250, 151] width 501 height 240
